Goal: Information Seeking & Learning: Learn about a topic

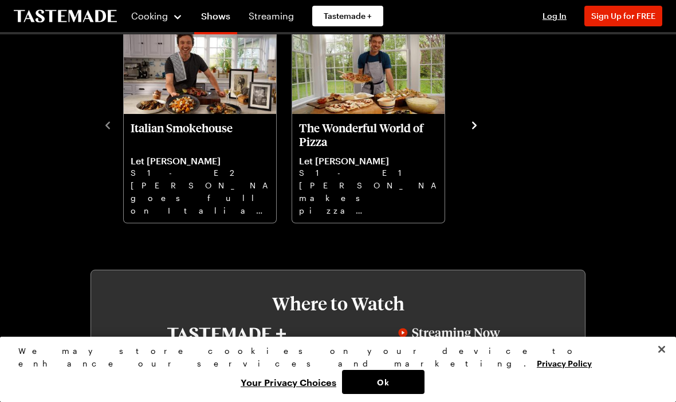
scroll to position [340, 0]
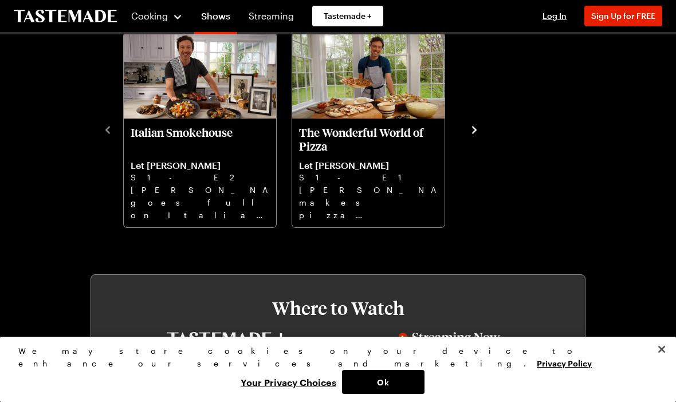
click at [458, 126] on div "The Wonderful World of Pizza Let Frankie Cook S1 - E1 Frankie makes pizza magic…" at bounding box center [375, 128] width 168 height 199
click at [472, 129] on icon "navigate to next item" at bounding box center [473, 129] width 11 height 11
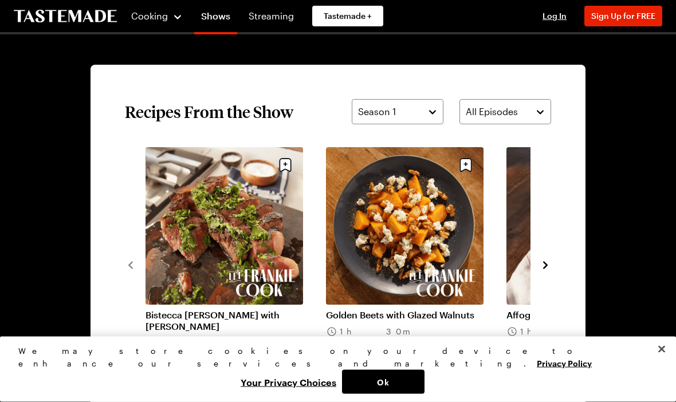
scroll to position [805, 0]
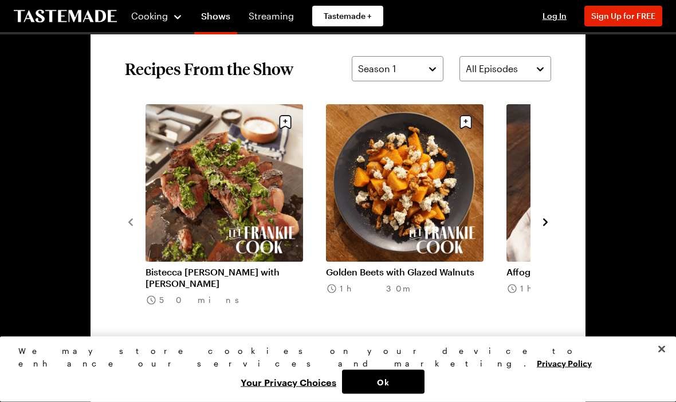
click at [539, 226] on icon "navigate to next item" at bounding box center [544, 222] width 11 height 11
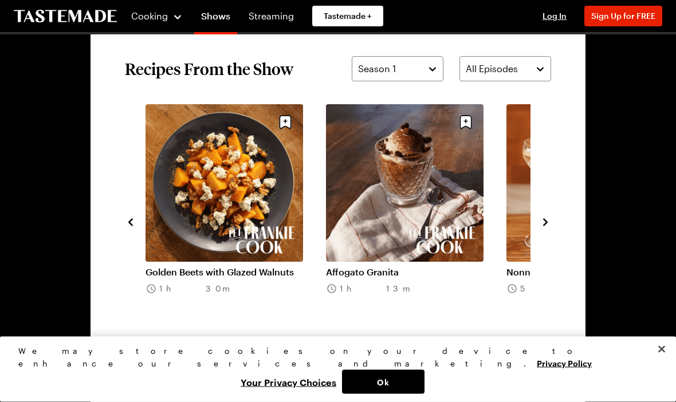
scroll to position [805, 0]
click at [542, 226] on icon "navigate to next item" at bounding box center [544, 221] width 11 height 11
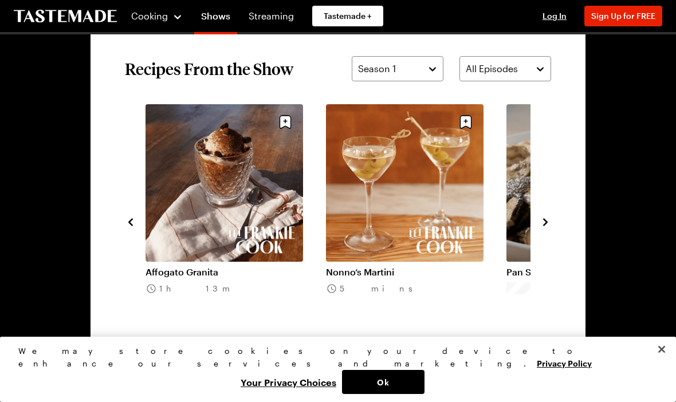
click at [437, 266] on link "Nonno’s Martini" at bounding box center [404, 271] width 157 height 11
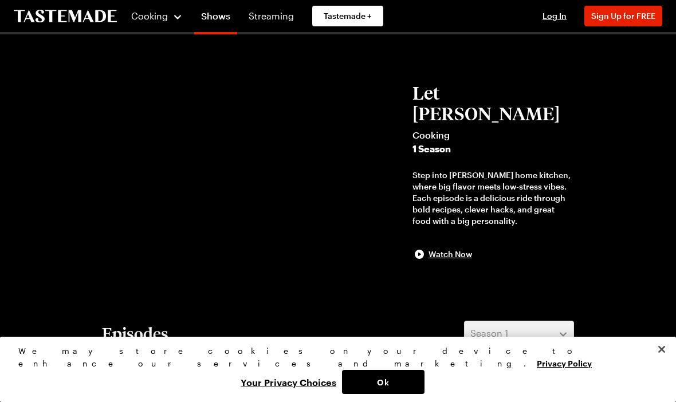
scroll to position [805, 0]
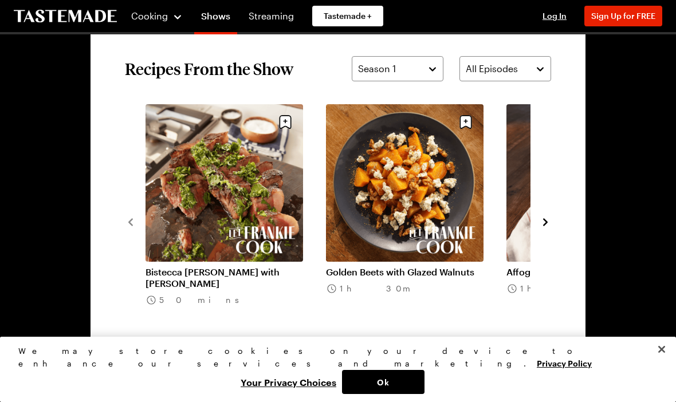
click at [542, 227] on icon "navigate to next item" at bounding box center [544, 221] width 11 height 11
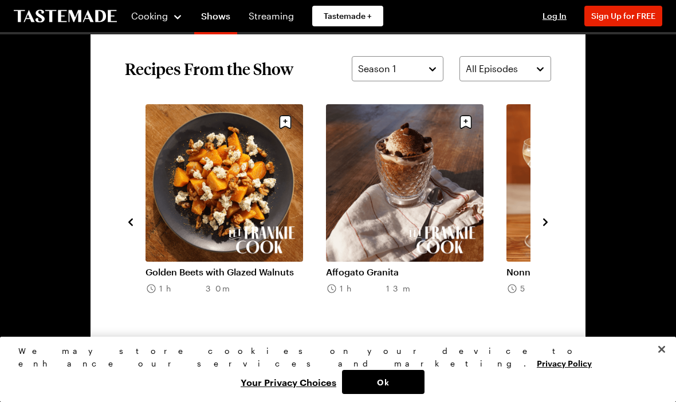
click at [543, 224] on icon "navigate to next item" at bounding box center [544, 221] width 11 height 11
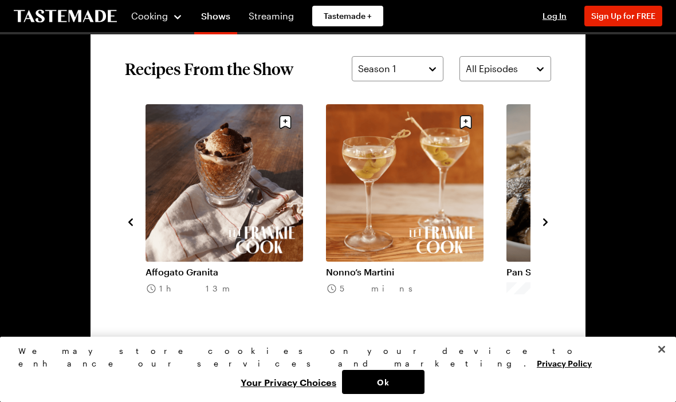
click at [546, 224] on icon "navigate to next item" at bounding box center [544, 221] width 11 height 11
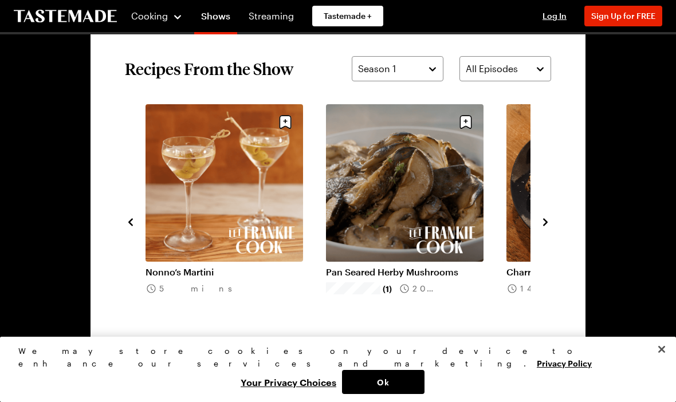
click at [568, 288] on section "Recipes From the Show Season 1 All Episodes Bistecca Florentina with Salmorigli…" at bounding box center [337, 221] width 495 height 399
click at [548, 224] on icon "navigate to next item" at bounding box center [544, 221] width 11 height 11
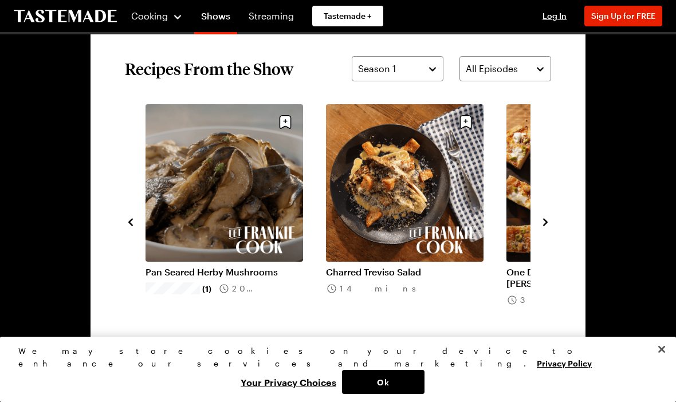
click at [258, 266] on link "Pan Seared Herby Mushrooms" at bounding box center [223, 271] width 157 height 11
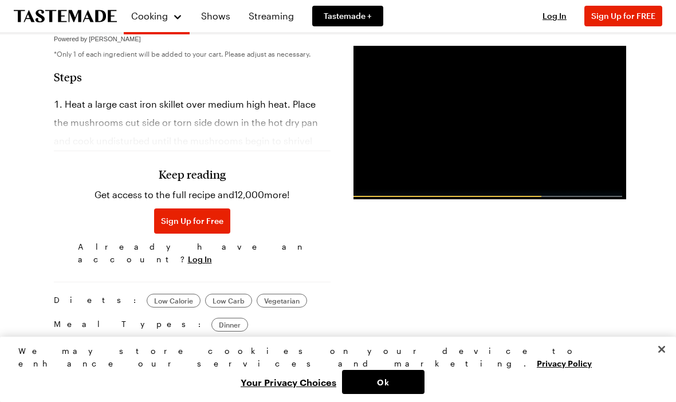
scroll to position [621, 0]
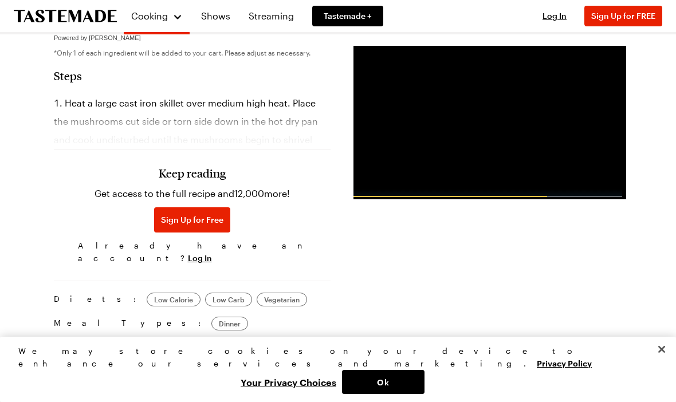
click at [205, 176] on h3 "Keep reading" at bounding box center [192, 173] width 67 height 14
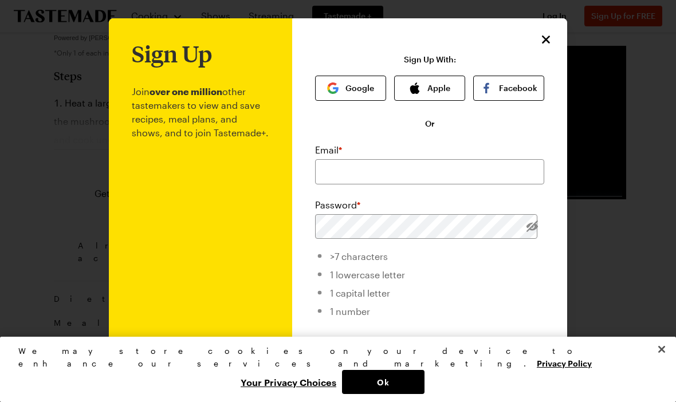
click at [546, 41] on icon "Close" at bounding box center [546, 40] width 8 height 8
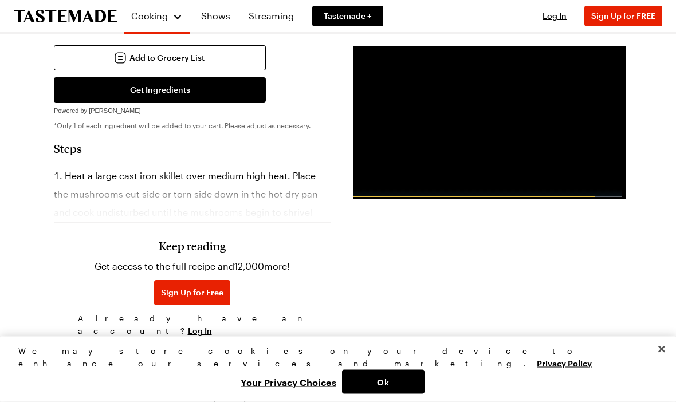
scroll to position [548, 0]
click at [66, 147] on section "Steps Heat a large cast iron skillet over medium high heat. Place the mushrooms…" at bounding box center [192, 241] width 277 height 200
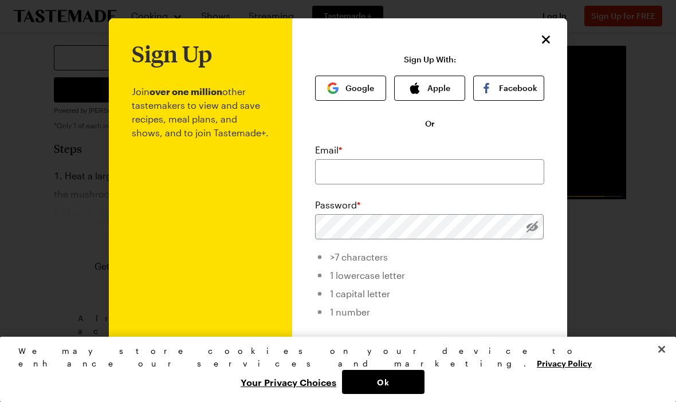
click at [177, 201] on p "Join over one million other tastemakers to view and save recipes, meal plans, a…" at bounding box center [200, 280] width 137 height 428
click at [562, 34] on div "Sign Up Join over one million other tastemakers to view and save recipes, meal …" at bounding box center [429, 272] width 275 height 508
click at [539, 44] on icon "Close" at bounding box center [546, 40] width 14 height 14
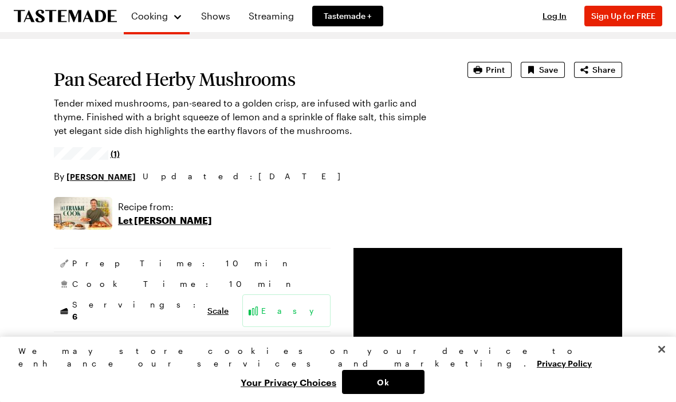
scroll to position [0, 0]
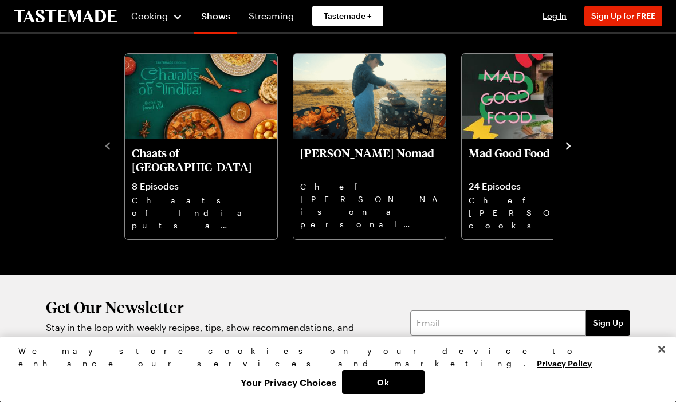
scroll to position [1501, 0]
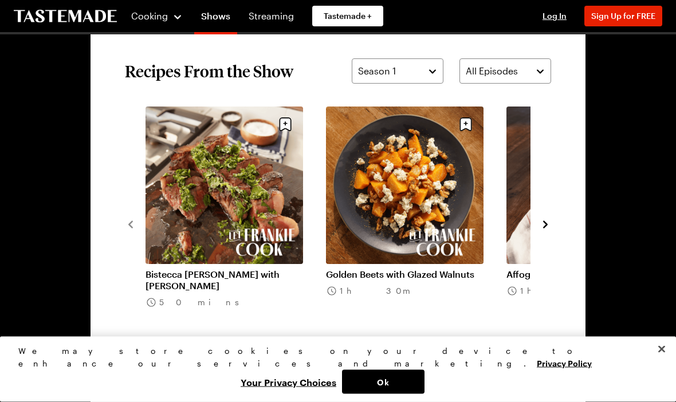
click at [570, 207] on section "Recipes From the Show Season 1 All Episodes Bistecca Florentina with Salmorigli…" at bounding box center [337, 224] width 495 height 399
click at [549, 228] on icon "navigate to next item" at bounding box center [544, 224] width 11 height 11
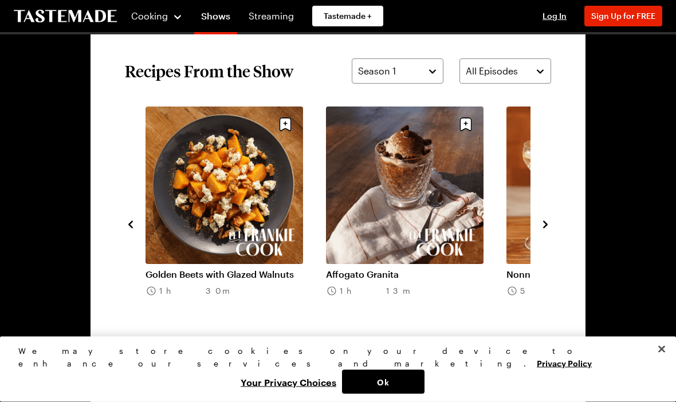
scroll to position [803, 0]
click at [554, 218] on section "Recipes From the Show Season 1 All Episodes Bistecca Florentina with Salmorigli…" at bounding box center [337, 223] width 495 height 399
click at [543, 224] on icon "navigate to next item" at bounding box center [544, 224] width 11 height 11
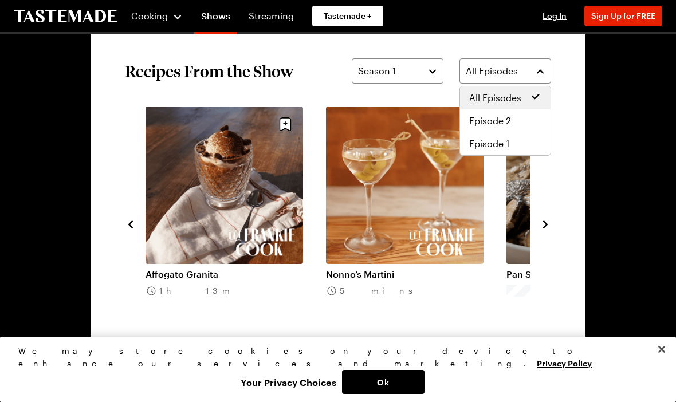
click at [541, 72] on button "All Episodes" at bounding box center [505, 70] width 92 height 25
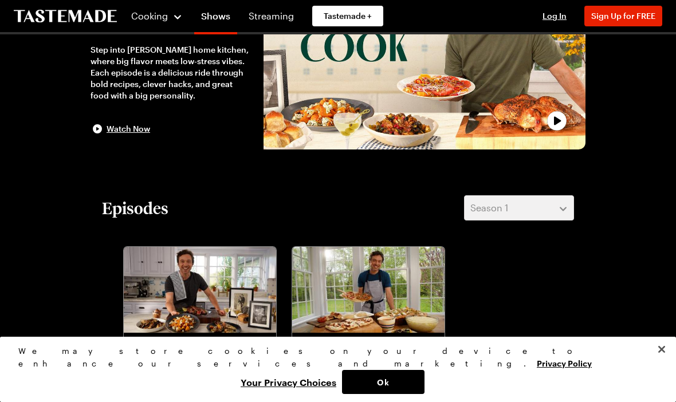
scroll to position [0, 0]
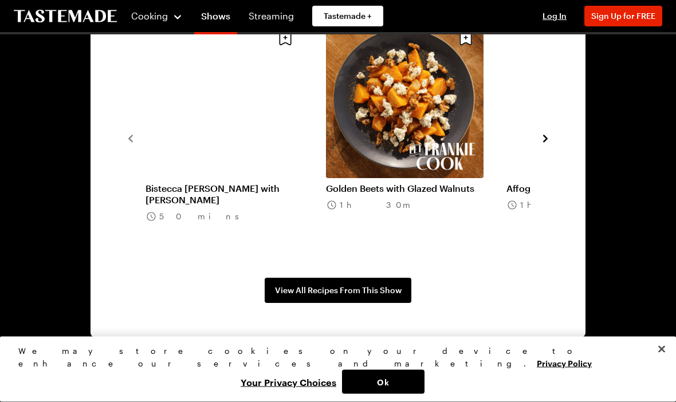
scroll to position [890, 0]
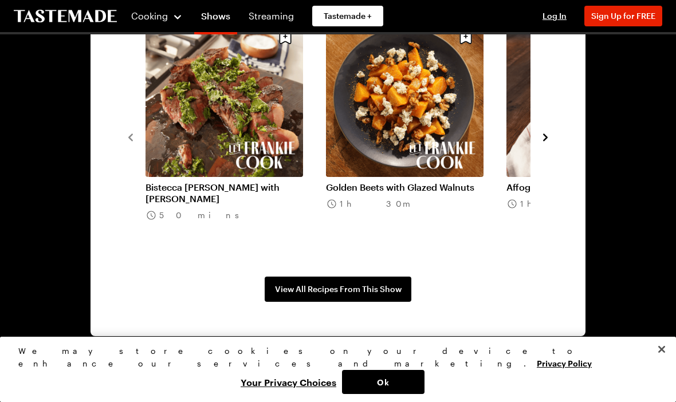
click at [369, 291] on span "View All Recipes From This Show" at bounding box center [338, 288] width 127 height 11
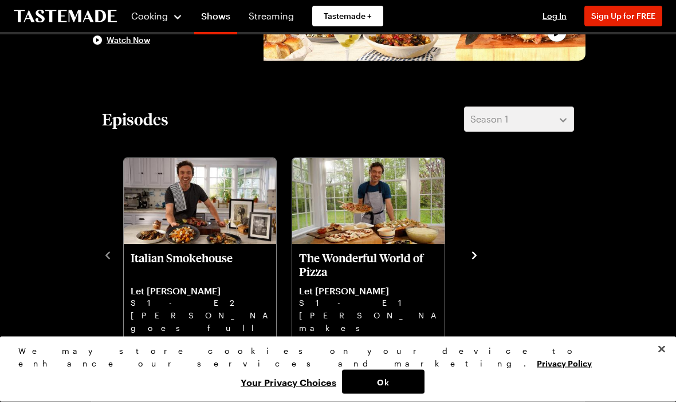
scroll to position [0, 0]
